Goal: Task Accomplishment & Management: Manage account settings

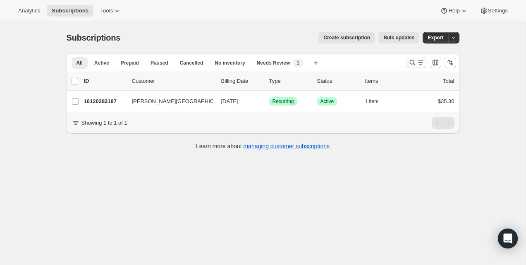
click at [411, 63] on icon "Search and filter results" at bounding box center [413, 62] width 8 height 8
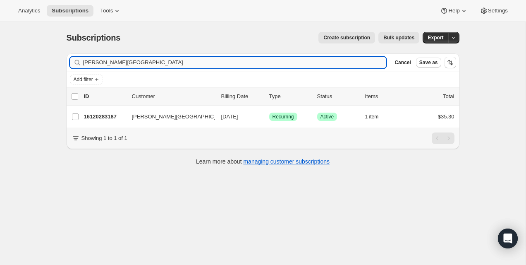
click at [327, 62] on input "[PERSON_NAME][GEOGRAPHIC_DATA]" at bounding box center [235, 63] width 304 height 12
type input "Leïla Fortin-Tremblayleila.fortintremblay@outlook.com"
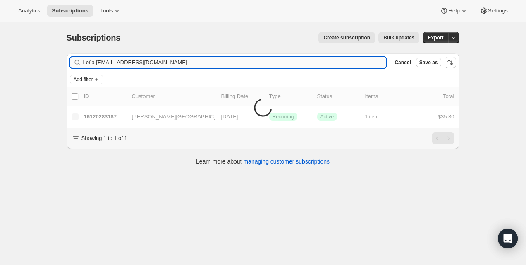
click at [327, 62] on input "Leïla Fortin-Tremblayleila.fortintremblay@outlook.com" at bounding box center [235, 63] width 304 height 12
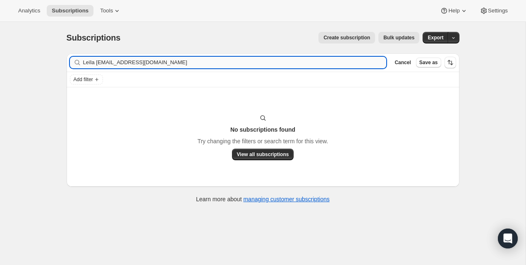
click at [327, 62] on input "Leïla Fortin-Tremblayleila.fortintremblay@outlook.com" at bounding box center [235, 63] width 304 height 12
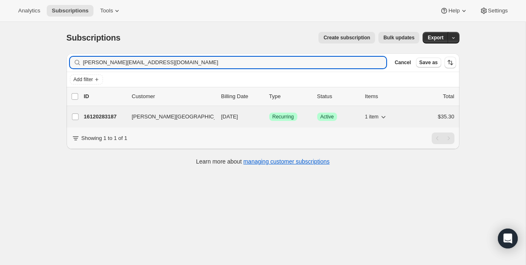
type input "[PERSON_NAME][EMAIL_ADDRESS][DOMAIN_NAME]"
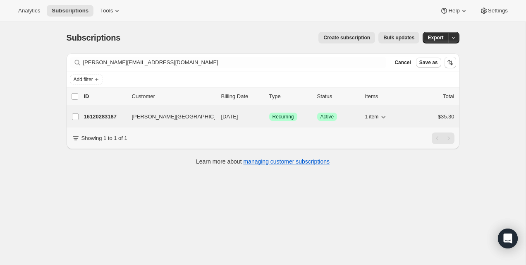
click at [103, 113] on p "16120283187" at bounding box center [104, 117] width 41 height 8
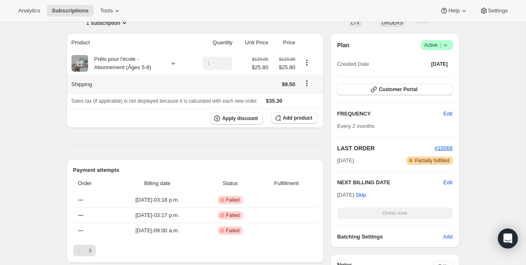
scroll to position [142, 0]
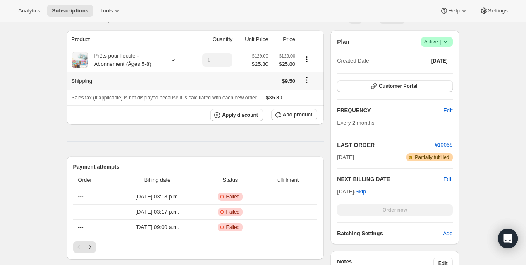
click at [305, 82] on icon "Shipping actions" at bounding box center [307, 80] width 8 height 8
click at [306, 96] on span "Edit shipping rate" at bounding box center [305, 96] width 41 height 6
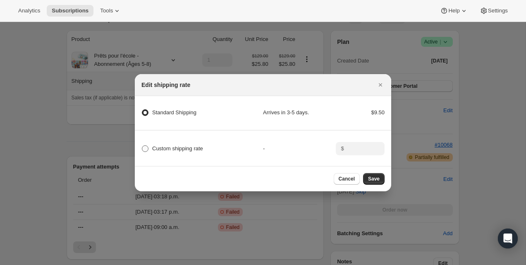
click at [187, 149] on span "Custom shipping rate" at bounding box center [177, 148] width 51 height 6
click at [142, 146] on input "Custom shipping rate" at bounding box center [142, 145] width 0 height 0
radio input "true"
radio Shipping "false"
click at [363, 151] on input ":r2o:" at bounding box center [360, 148] width 26 height 13
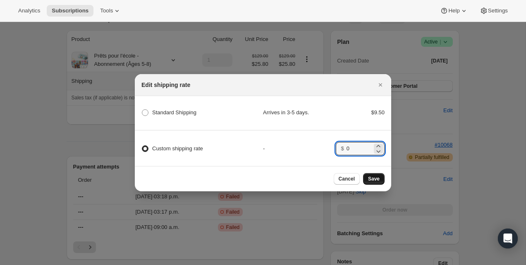
type input "0"
click at [375, 175] on span "Save" at bounding box center [374, 178] width 12 height 7
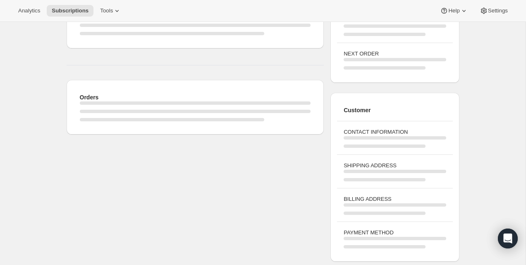
scroll to position [142, 0]
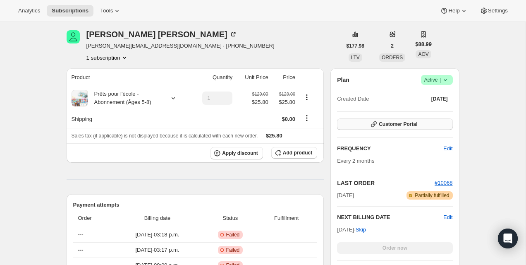
click at [386, 121] on button "Customer Portal" at bounding box center [394, 124] width 115 height 12
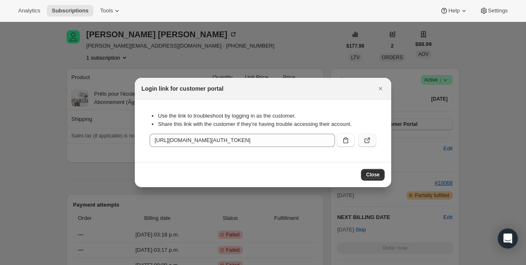
click at [372, 139] on button ":r74:" at bounding box center [367, 140] width 18 height 13
click at [366, 142] on icon ":r74:" at bounding box center [367, 140] width 8 height 8
click at [377, 84] on button "Close" at bounding box center [381, 89] width 12 height 12
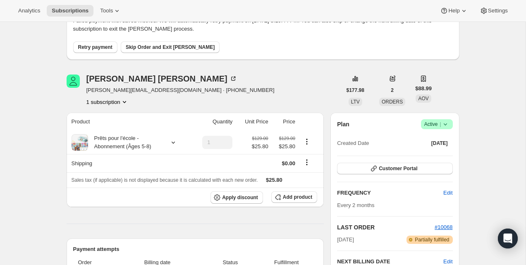
scroll to position [60, 0]
click at [415, 174] on div "Customer Portal" at bounding box center [394, 168] width 115 height 12
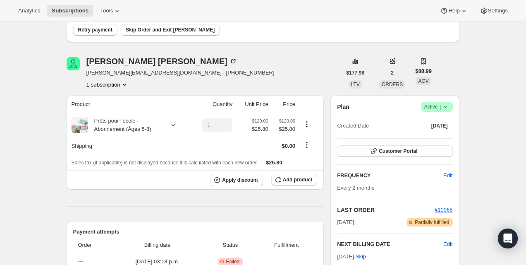
scroll to position [60, 0]
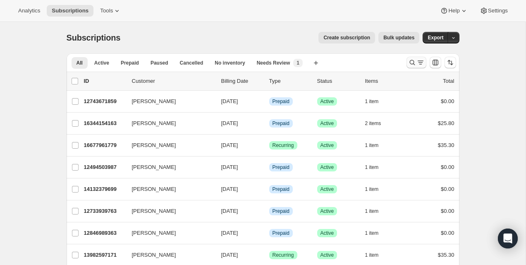
click at [415, 60] on icon "Search and filter results" at bounding box center [413, 62] width 8 height 8
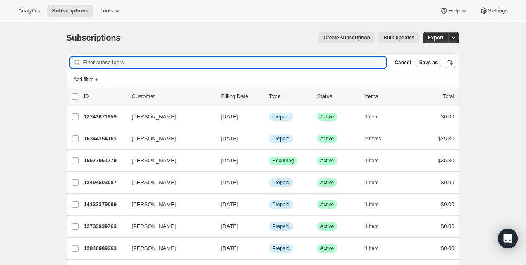
click at [82, 85] on div "Add filter" at bounding box center [263, 79] width 393 height 15
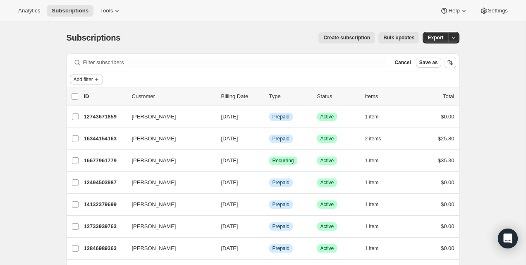
click at [95, 75] on button "Add filter" at bounding box center [86, 80] width 33 height 10
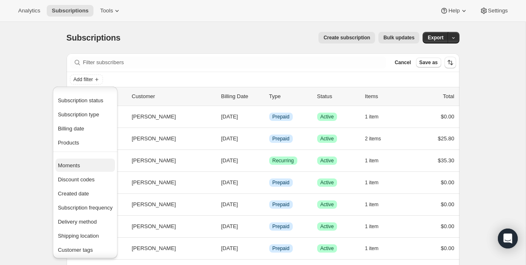
scroll to position [51, 0]
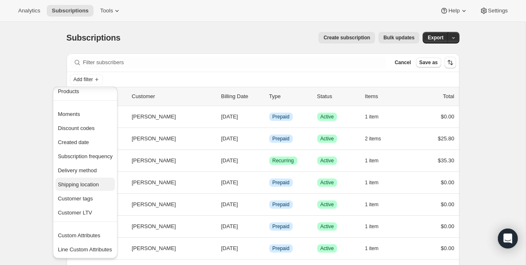
click at [87, 185] on span "Shipping location" at bounding box center [78, 184] width 41 height 6
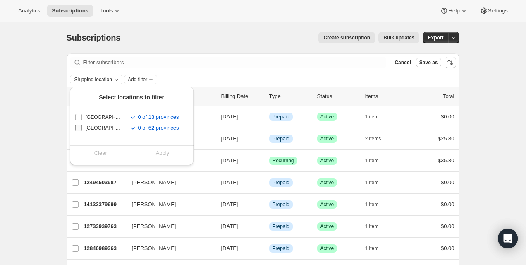
click at [81, 128] on input "United States" at bounding box center [78, 128] width 7 height 7
checkbox input "true"
click at [154, 155] on button "Apply" at bounding box center [163, 153] width 72 height 13
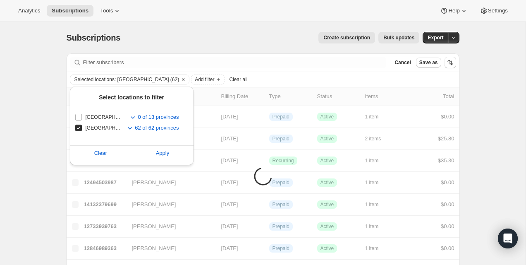
click at [175, 14] on div "Analytics Subscriptions Tools Help Settings" at bounding box center [263, 11] width 526 height 22
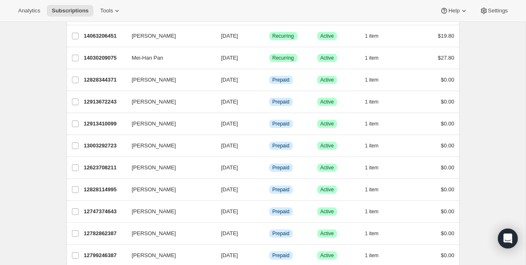
scroll to position [221, 0]
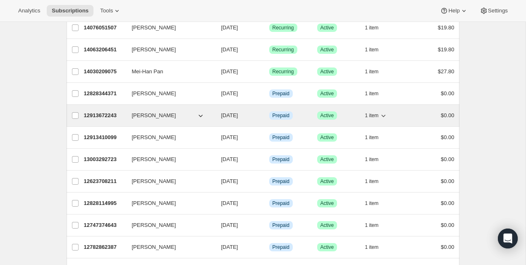
click at [99, 118] on p "12913672243" at bounding box center [104, 115] width 41 height 8
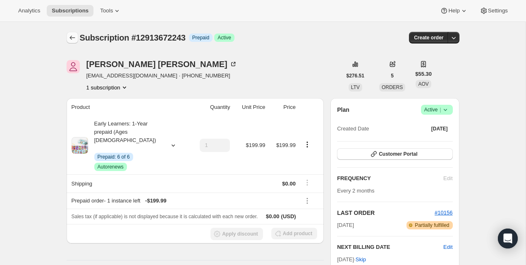
click at [73, 41] on icon "Subscriptions" at bounding box center [72, 38] width 8 height 8
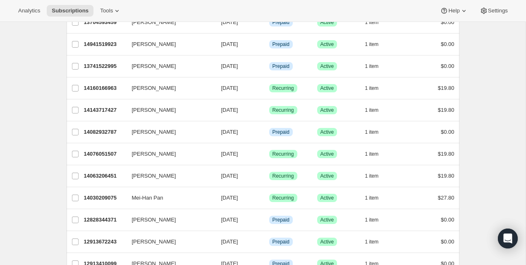
scroll to position [82, 0]
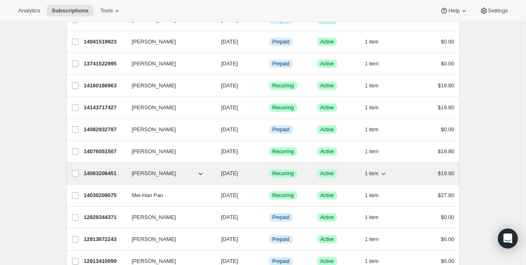
click at [368, 173] on span "1 item" at bounding box center [372, 173] width 14 height 7
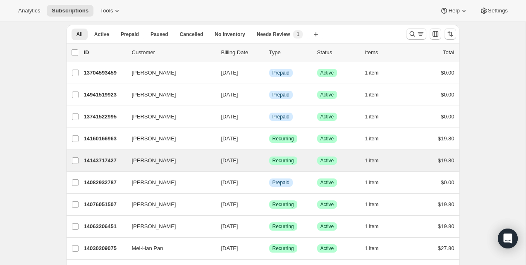
scroll to position [33, 0]
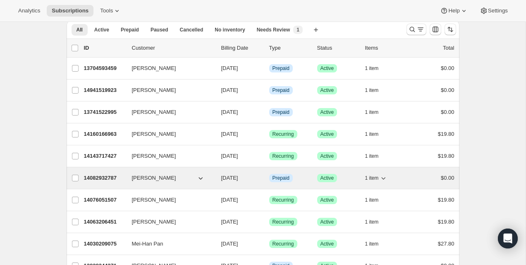
click at [377, 178] on span "1 item" at bounding box center [372, 178] width 14 height 7
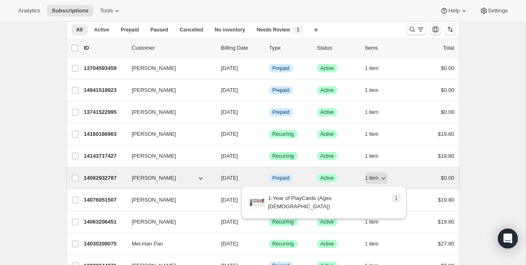
click at [97, 180] on p "14082932787" at bounding box center [104, 178] width 41 height 8
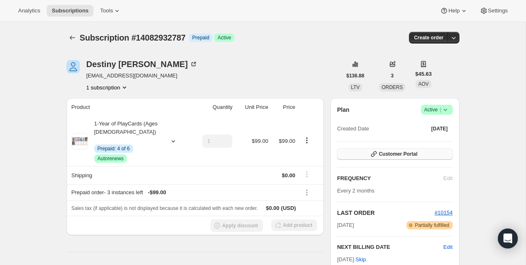
click at [391, 156] on span "Customer Portal" at bounding box center [398, 154] width 38 height 7
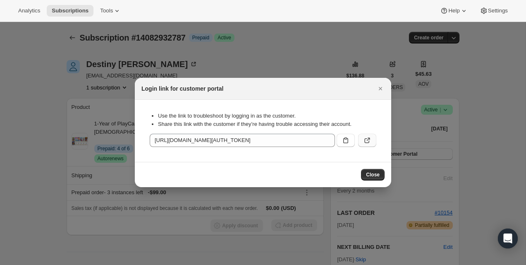
click at [366, 139] on icon ":rpb:" at bounding box center [367, 140] width 8 height 8
click at [70, 49] on div at bounding box center [263, 132] width 526 height 265
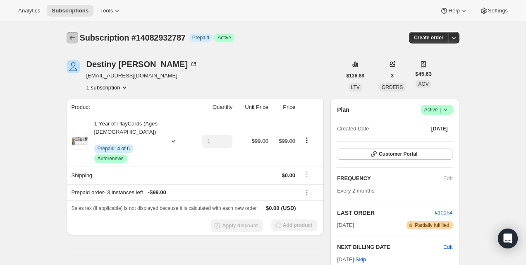
click at [72, 37] on icon "Subscriptions" at bounding box center [72, 38] width 8 height 8
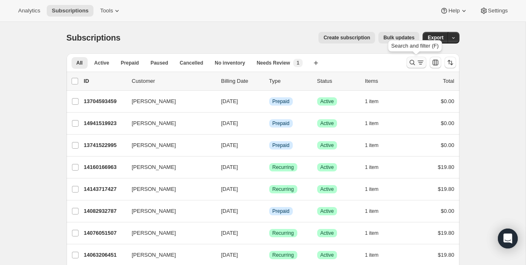
click at [419, 63] on icon "Search and filter results" at bounding box center [421, 62] width 8 height 8
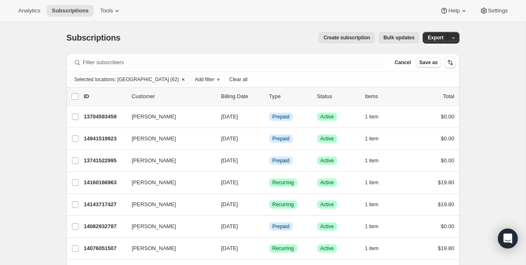
click at [180, 79] on icon "Clear" at bounding box center [183, 79] width 7 height 7
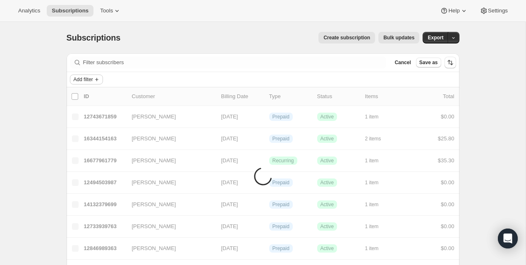
click at [100, 81] on icon "Add filter" at bounding box center [97, 79] width 7 height 7
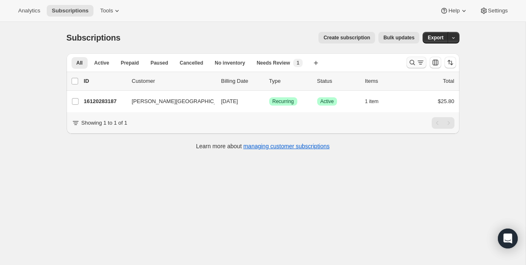
click at [418, 63] on icon "Search and filter results" at bounding box center [421, 62] width 8 height 8
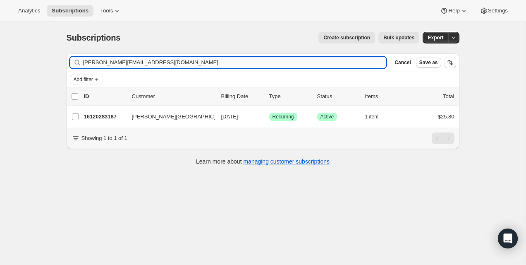
click at [301, 66] on input "[PERSON_NAME][EMAIL_ADDRESS][DOMAIN_NAME]" at bounding box center [235, 63] width 304 height 12
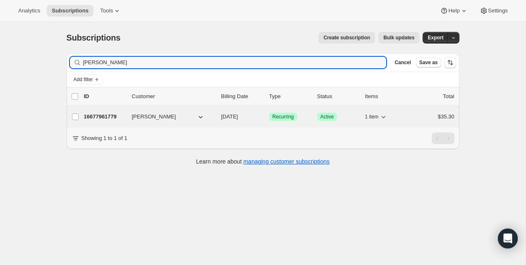
type input "Julia Hood"
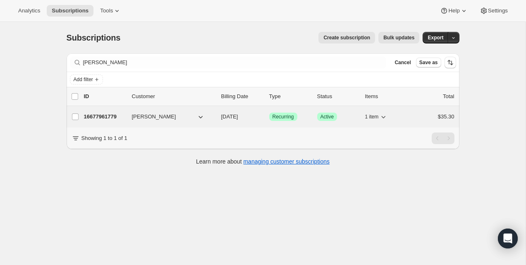
click at [108, 121] on div "16677961779 Julia Hood 11/17/2025 Success Recurring Success Active 1 item $35.30" at bounding box center [269, 117] width 371 height 12
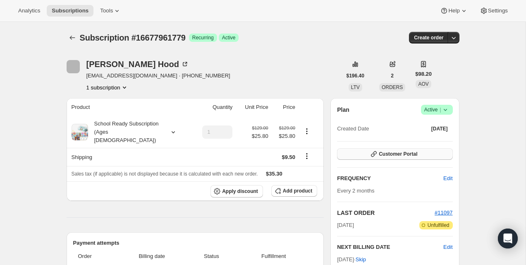
click at [376, 156] on icon "button" at bounding box center [374, 154] width 8 height 8
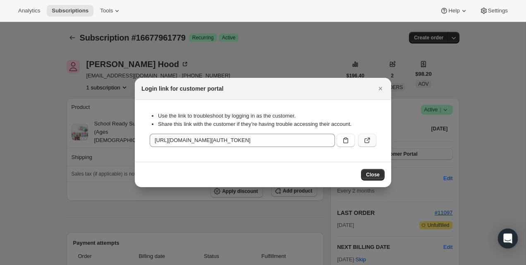
click at [368, 134] on button ":r36:" at bounding box center [367, 140] width 18 height 13
click at [383, 92] on icon "Close" at bounding box center [381, 88] width 8 height 8
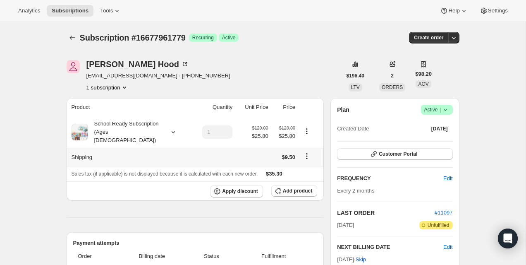
click at [303, 151] on button "Shipping actions" at bounding box center [306, 155] width 13 height 9
click at [309, 152] on icon "Shipping actions" at bounding box center [307, 156] width 8 height 8
click at [308, 163] on span "Edit shipping rate" at bounding box center [305, 164] width 41 height 6
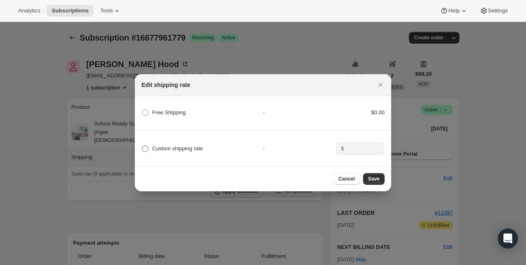
click at [196, 149] on span "Custom shipping rate" at bounding box center [177, 148] width 51 height 6
click at [142, 146] on input "Custom shipping rate" at bounding box center [142, 145] width 0 height 0
radio input "true"
click at [364, 149] on input ":r2b:" at bounding box center [360, 148] width 26 height 13
click at [320, 114] on div "-" at bounding box center [299, 112] width 73 height 8
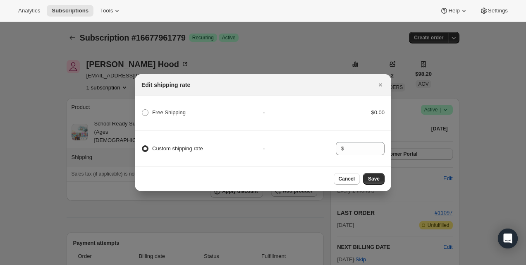
click at [161, 105] on div "Free Shipping - $0.00" at bounding box center [263, 117] width 259 height 28
click at [162, 113] on span "Free Shipping" at bounding box center [169, 112] width 34 height 6
click at [142, 110] on Shipping "Free Shipping" at bounding box center [142, 109] width 0 height 0
radio Shipping "true"
radio input "false"
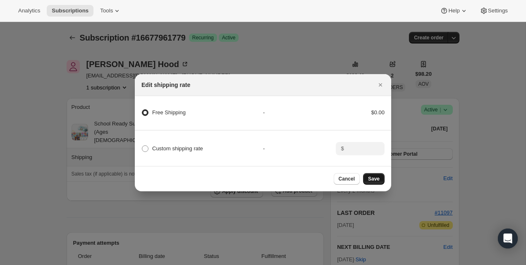
click at [380, 178] on span "Save" at bounding box center [374, 178] width 12 height 7
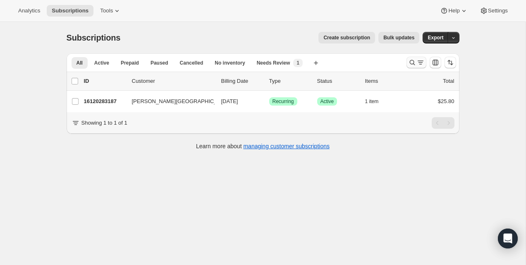
click at [425, 65] on icon "Search and filter results" at bounding box center [421, 62] width 8 height 8
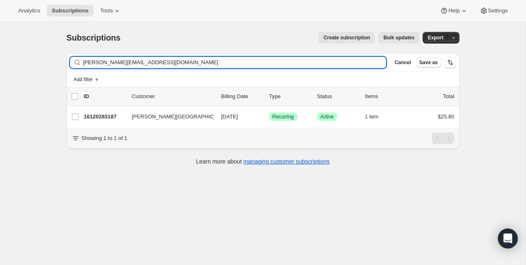
click at [163, 63] on input "[PERSON_NAME][EMAIL_ADDRESS][DOMAIN_NAME]" at bounding box center [235, 63] width 304 height 12
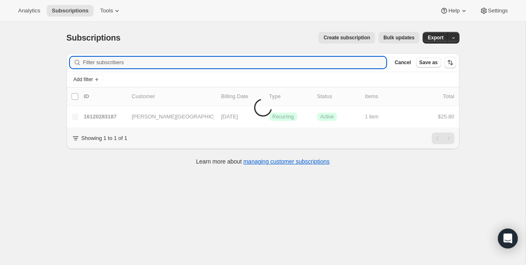
click at [200, 16] on div "Analytics Subscriptions Tools Help Settings" at bounding box center [263, 11] width 526 height 22
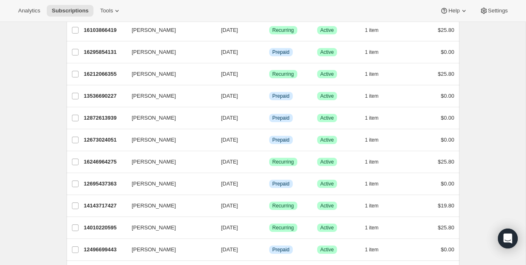
scroll to position [984, 0]
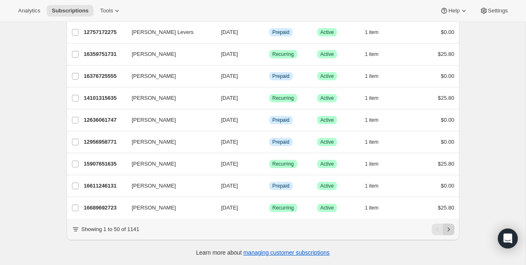
click at [449, 231] on icon "Next" at bounding box center [449, 229] width 8 height 8
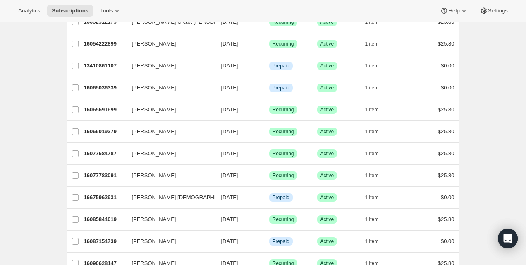
scroll to position [682, 0]
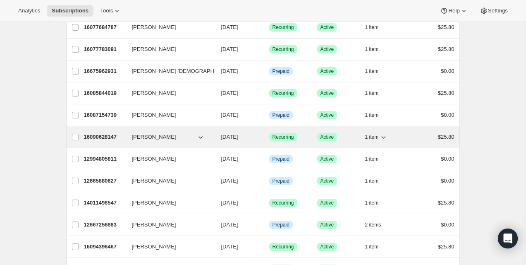
click at [108, 136] on p "16090628147" at bounding box center [104, 137] width 41 height 8
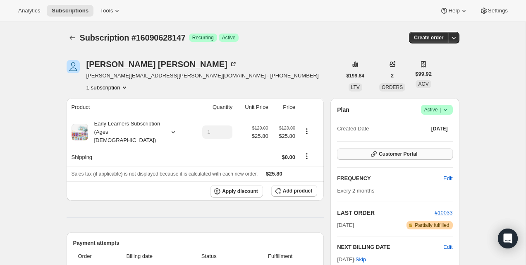
click at [384, 156] on span "Customer Portal" at bounding box center [398, 154] width 38 height 7
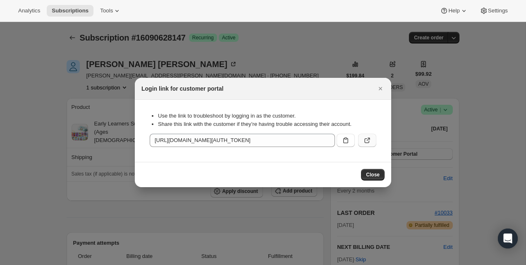
click at [369, 145] on button ":rcc:" at bounding box center [367, 140] width 18 height 13
